Goal: Find specific page/section: Find specific page/section

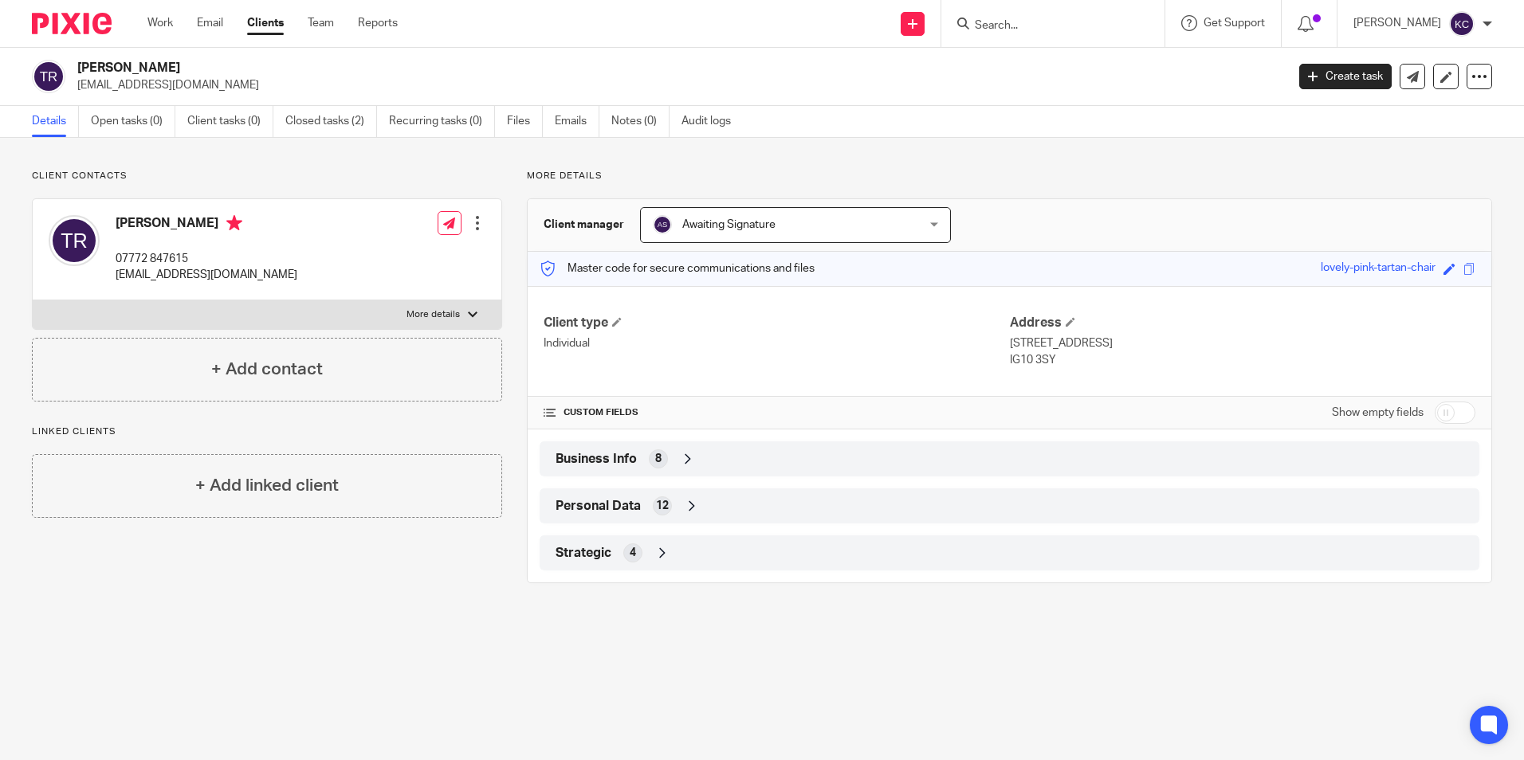
click at [1030, 15] on form at bounding box center [1058, 24] width 170 height 20
click at [1025, 25] on input "Search" at bounding box center [1044, 26] width 143 height 14
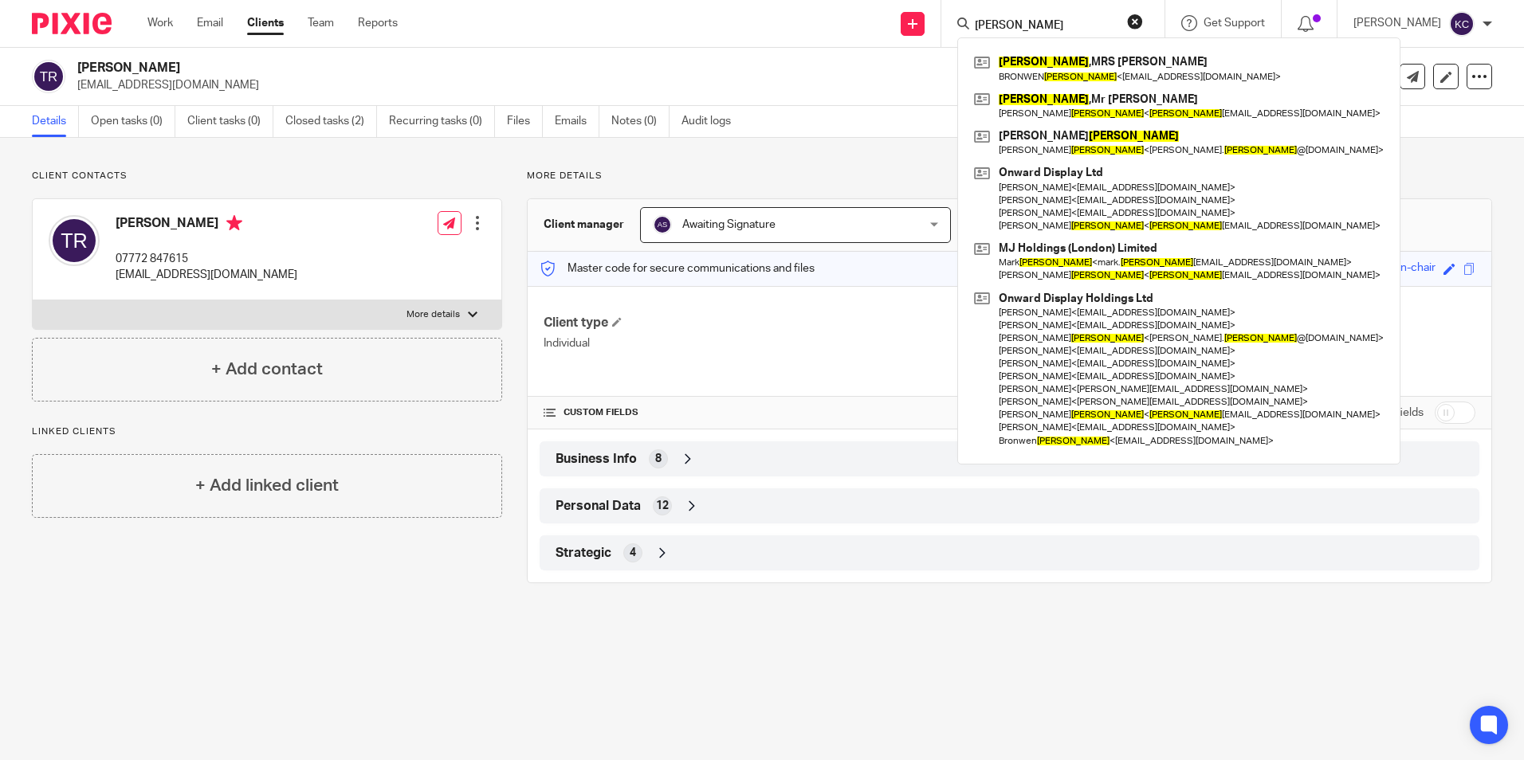
type input "[PERSON_NAME]"
click button "submit" at bounding box center [0, 0] width 0 height 0
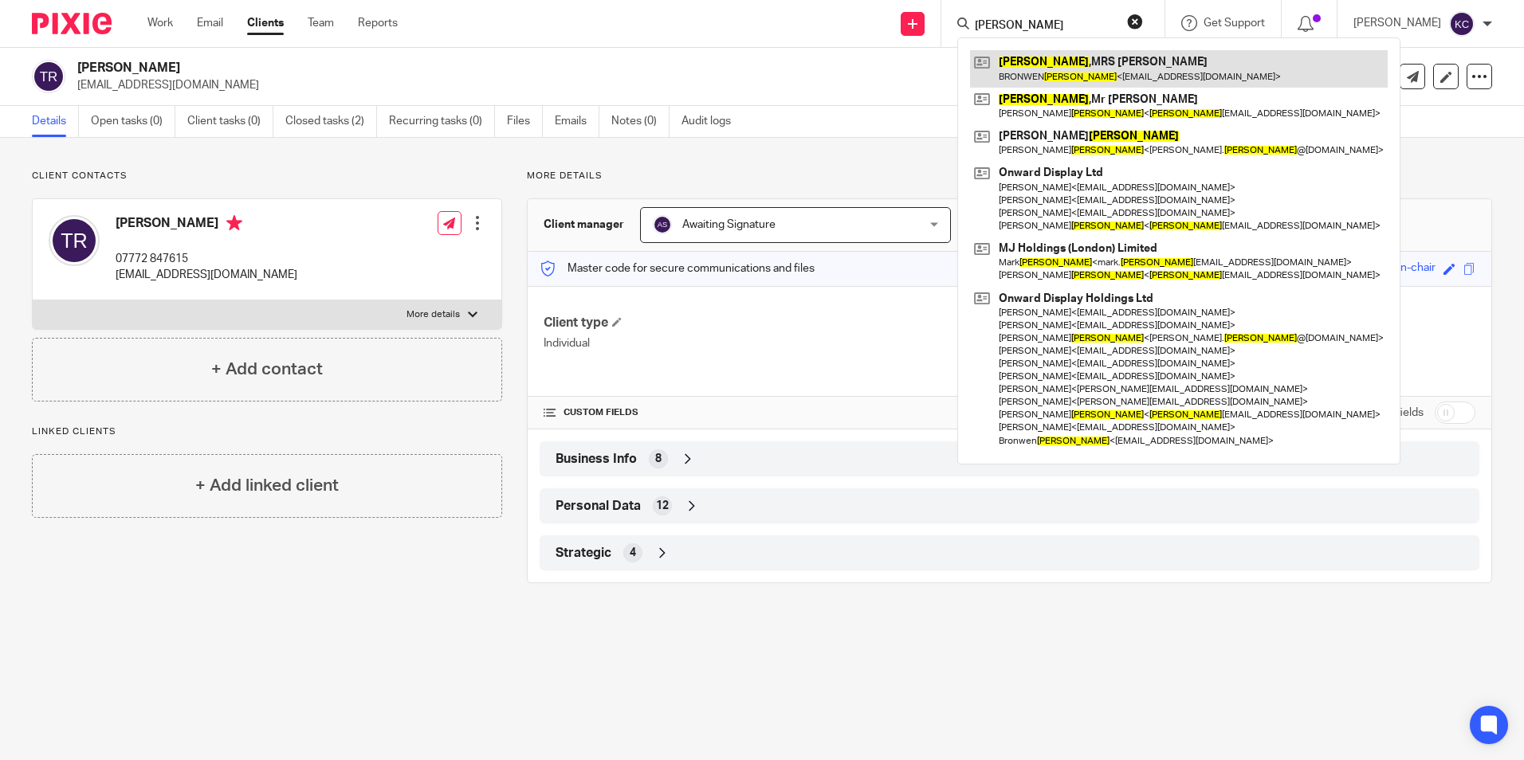
click at [1040, 73] on link at bounding box center [1179, 68] width 418 height 37
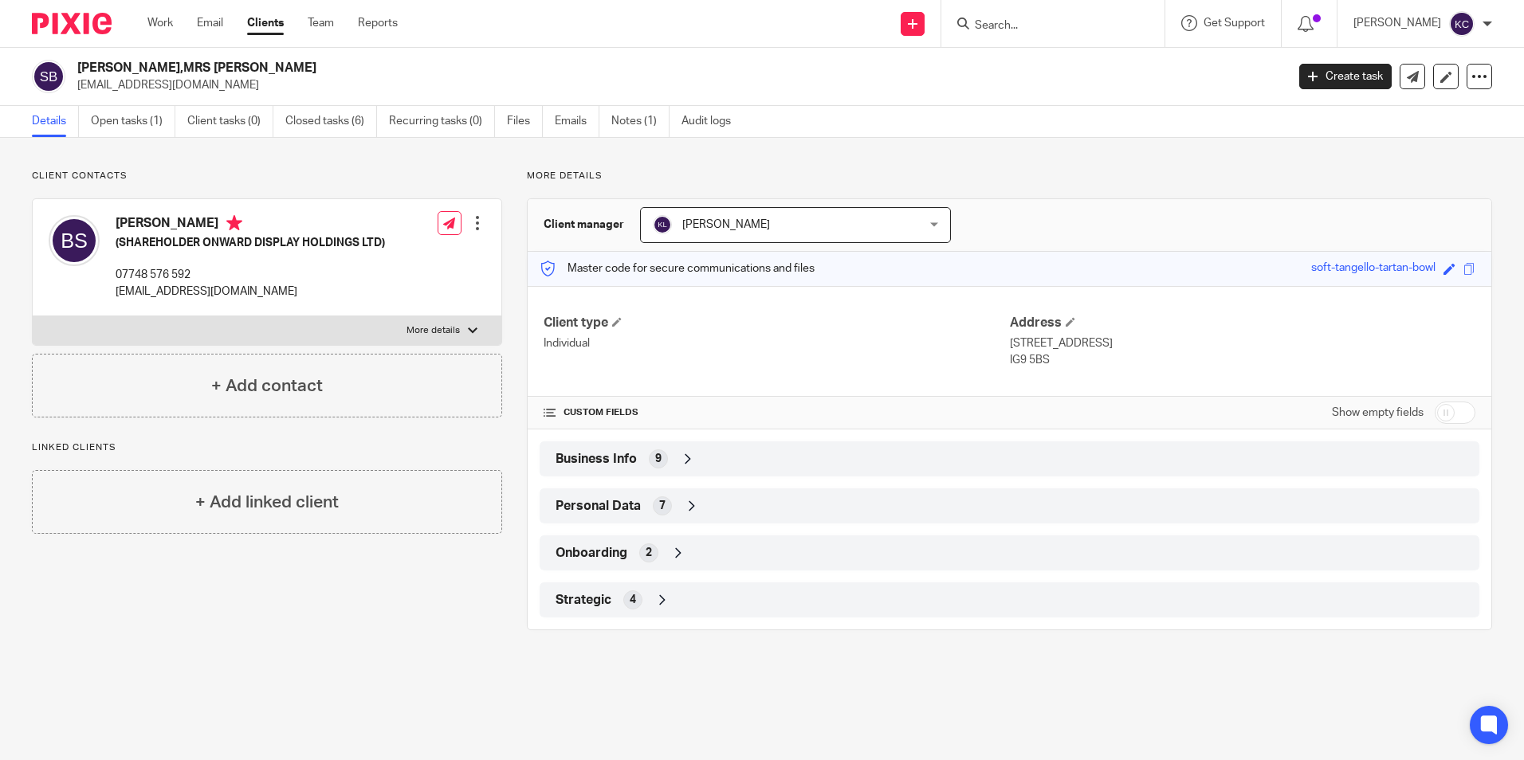
click at [1071, 23] on input "Search" at bounding box center [1044, 26] width 143 height 14
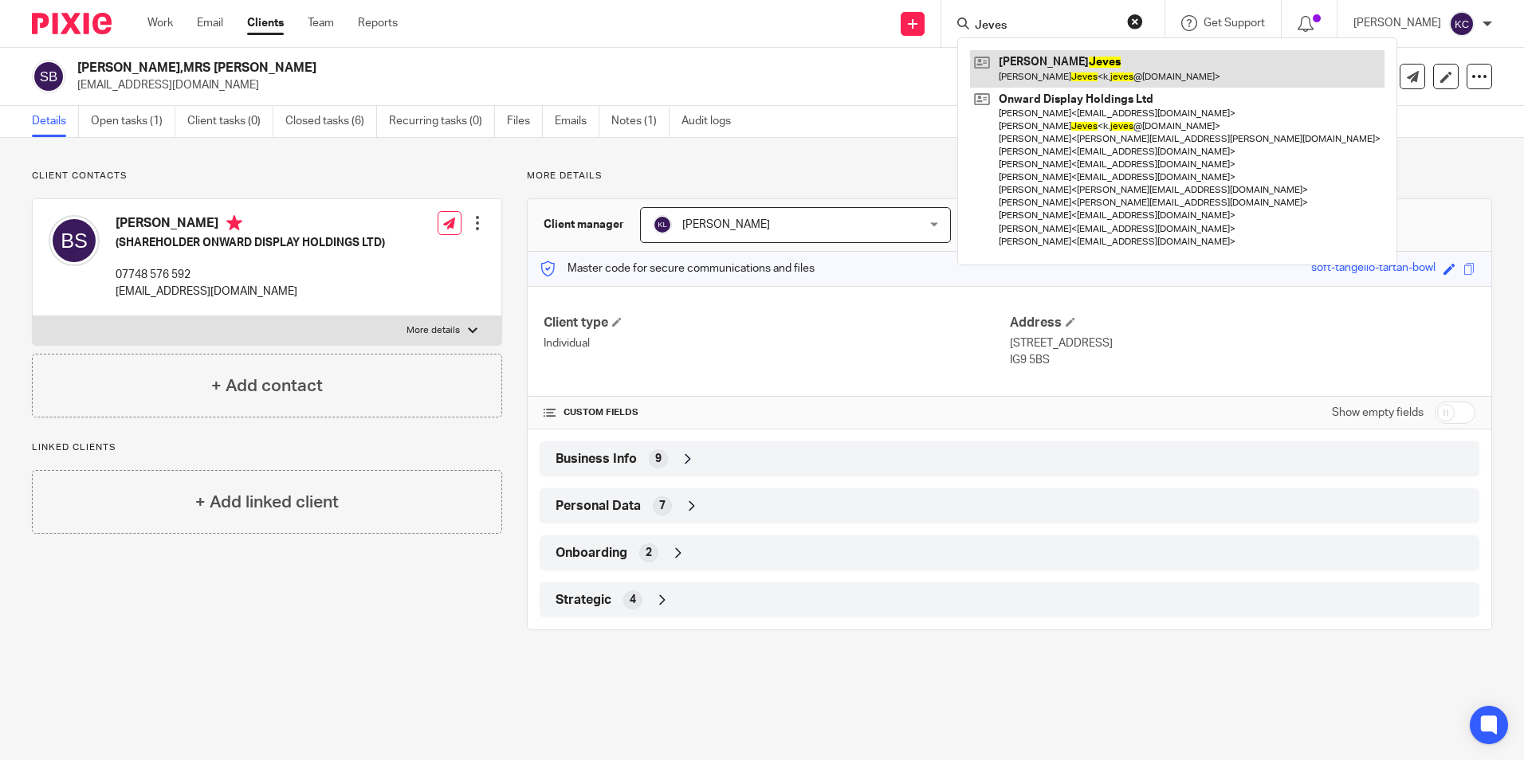
type input "Jeves"
click at [1065, 67] on link at bounding box center [1177, 68] width 414 height 37
